Goal: Task Accomplishment & Management: Use online tool/utility

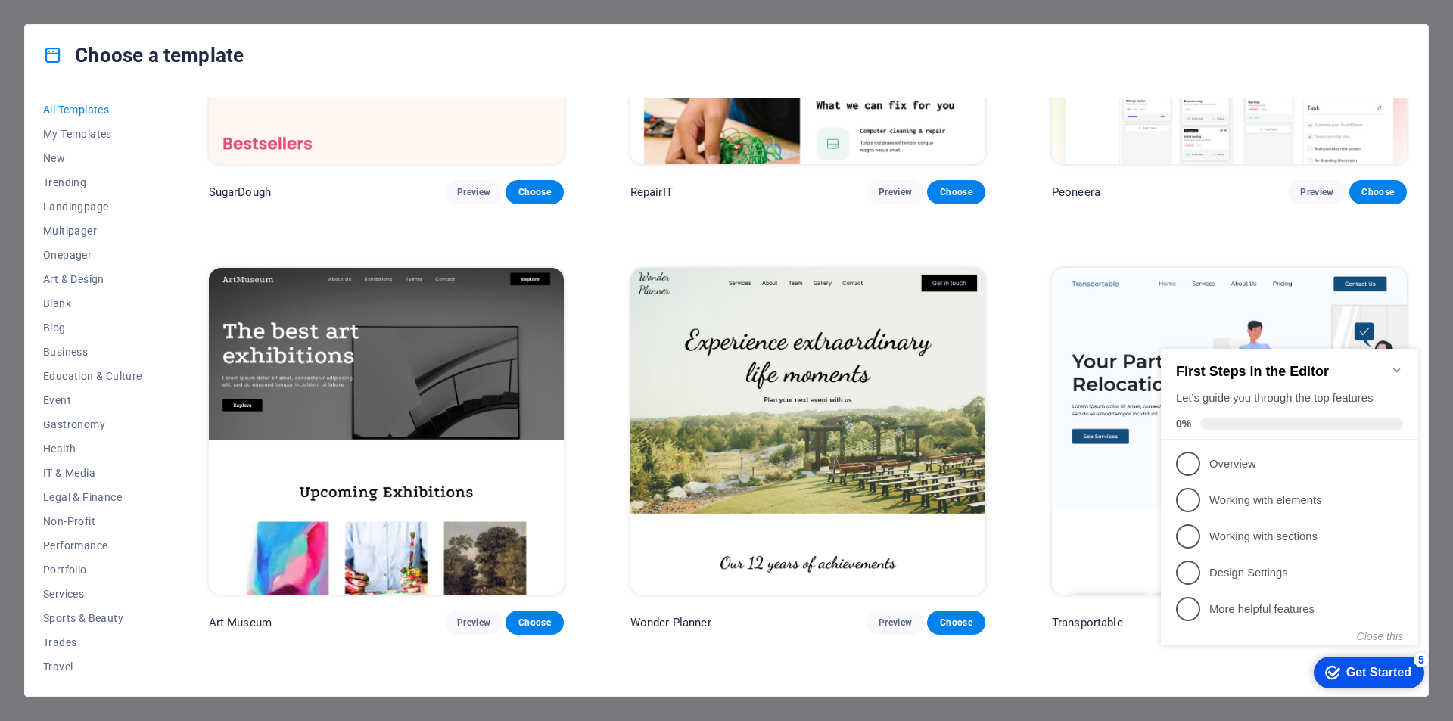
scroll to position [378, 0]
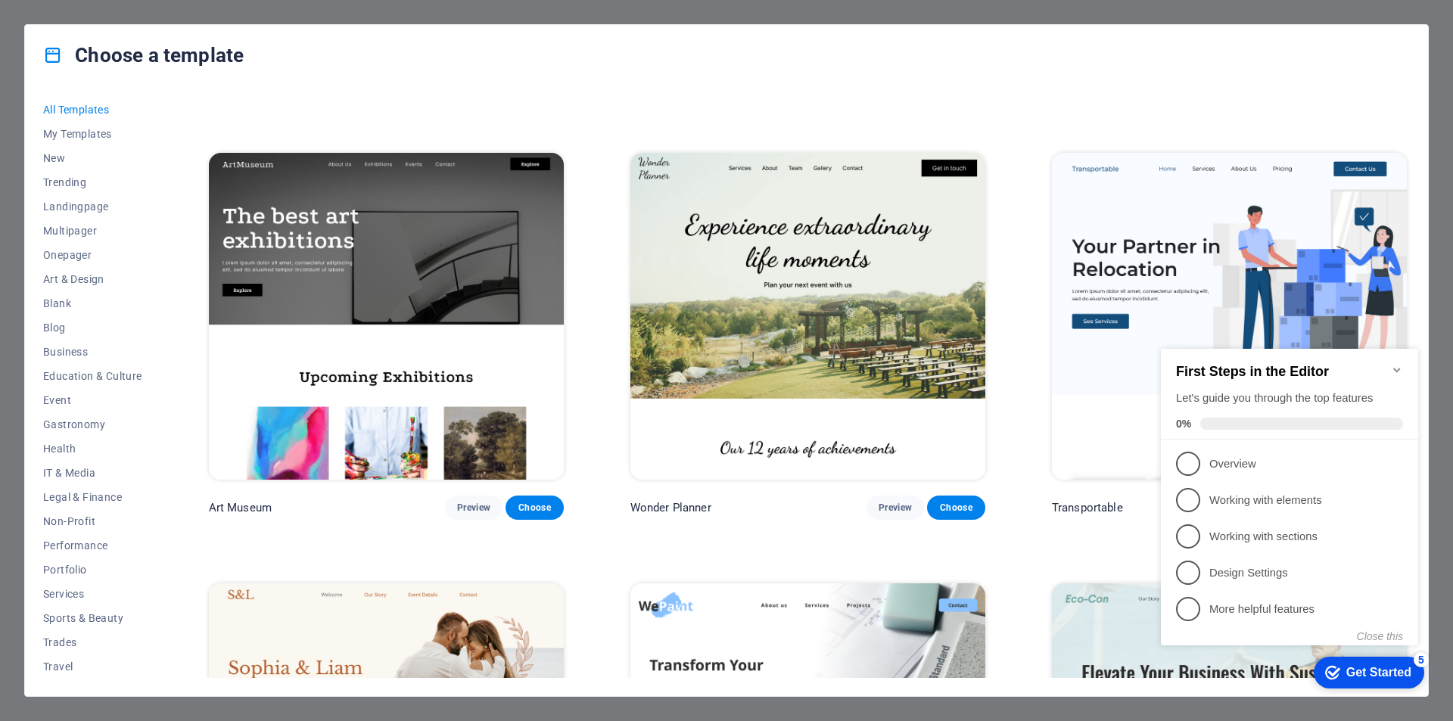
click at [1393, 364] on icon "Minimize checklist" at bounding box center [1397, 370] width 12 height 12
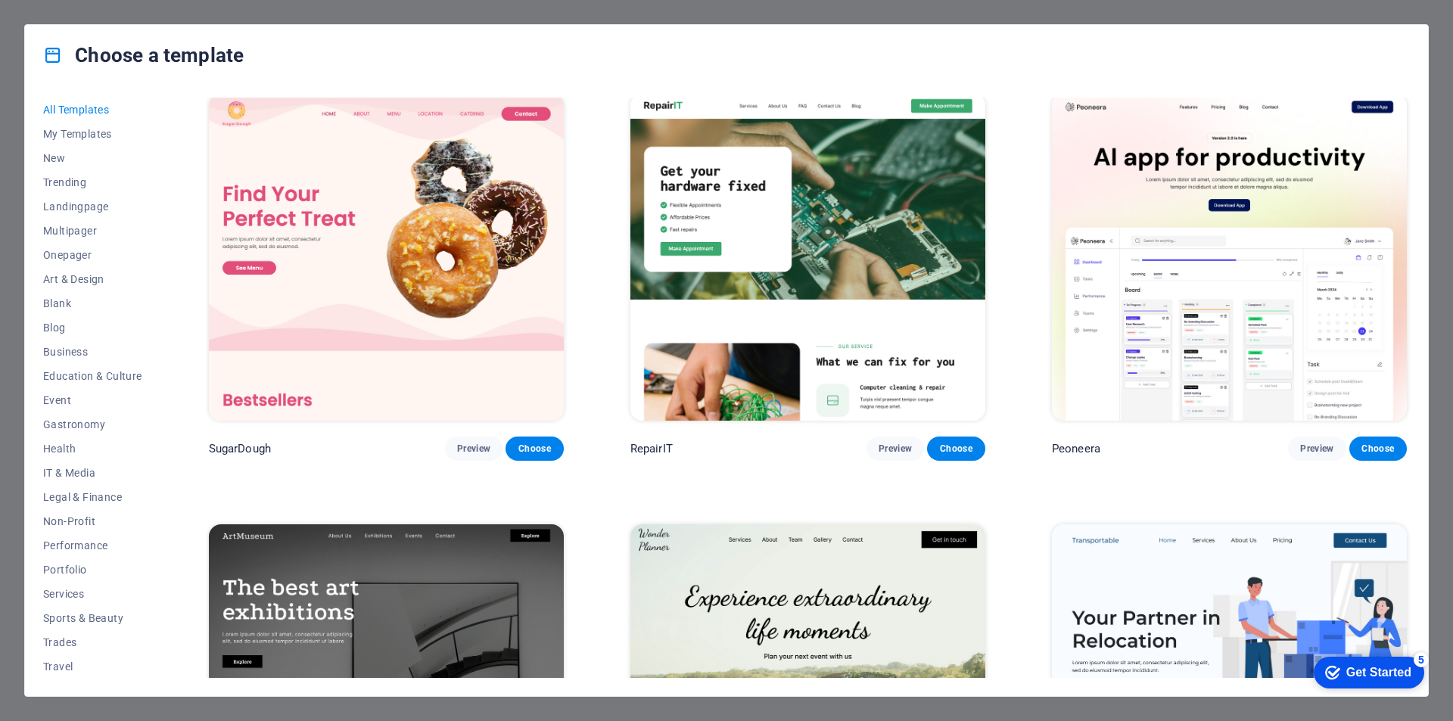
scroll to position [0, 0]
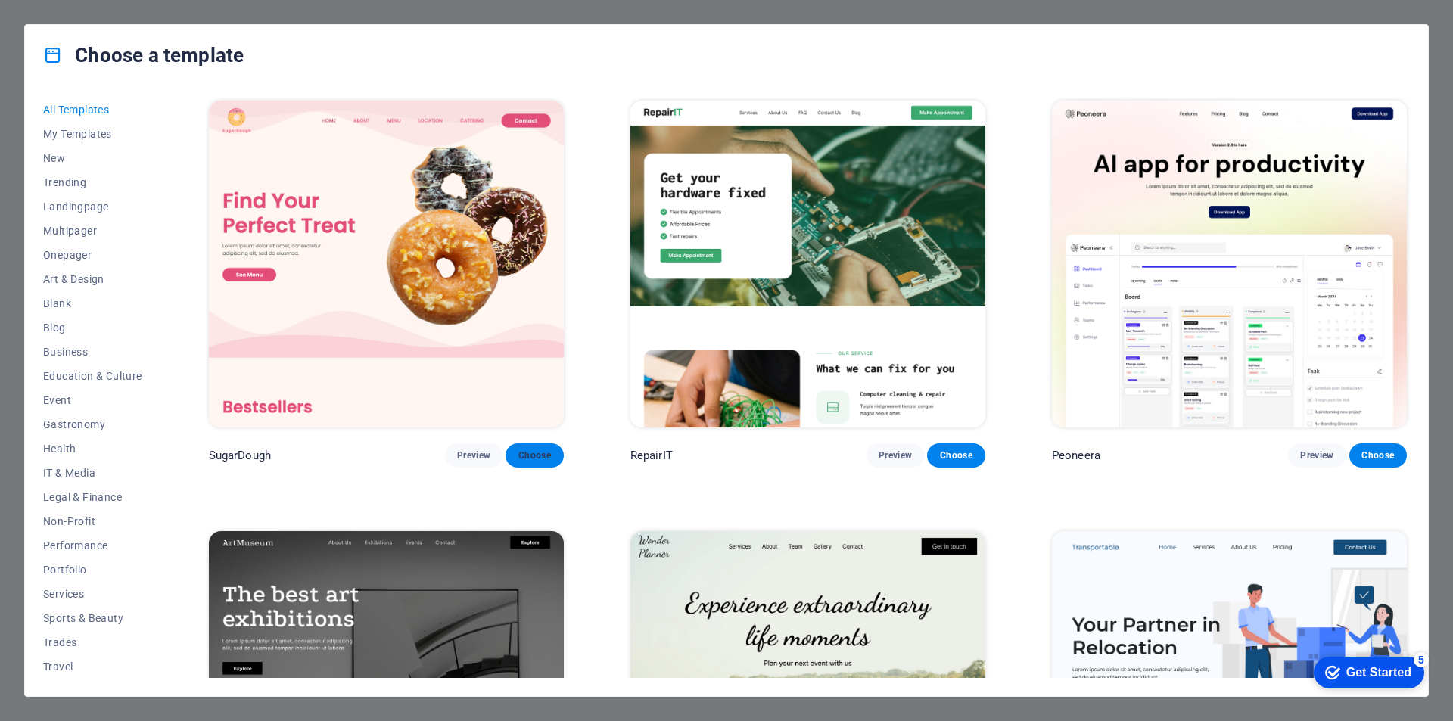
click at [543, 455] on span "Choose" at bounding box center [534, 456] width 33 height 12
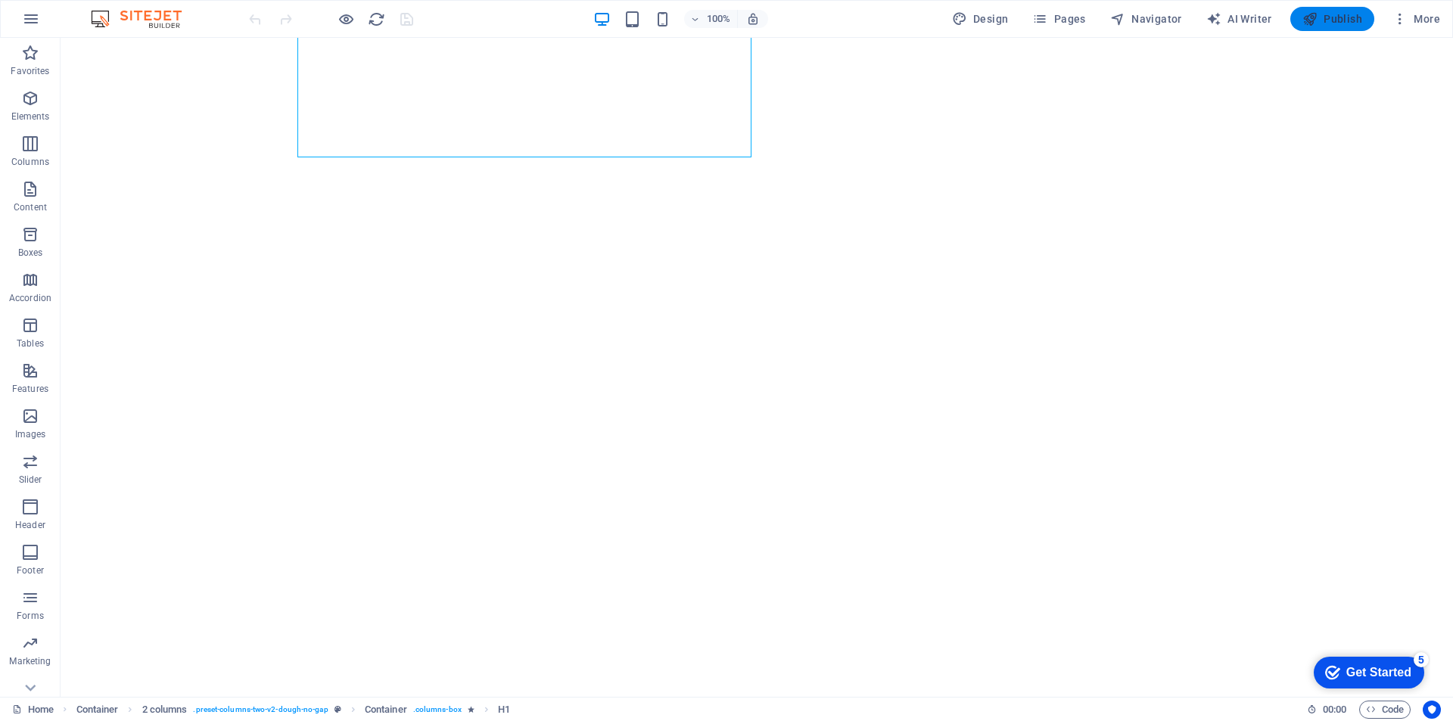
click at [1347, 25] on span "Publish" at bounding box center [1332, 18] width 60 height 15
